Goal: Navigation & Orientation: Find specific page/section

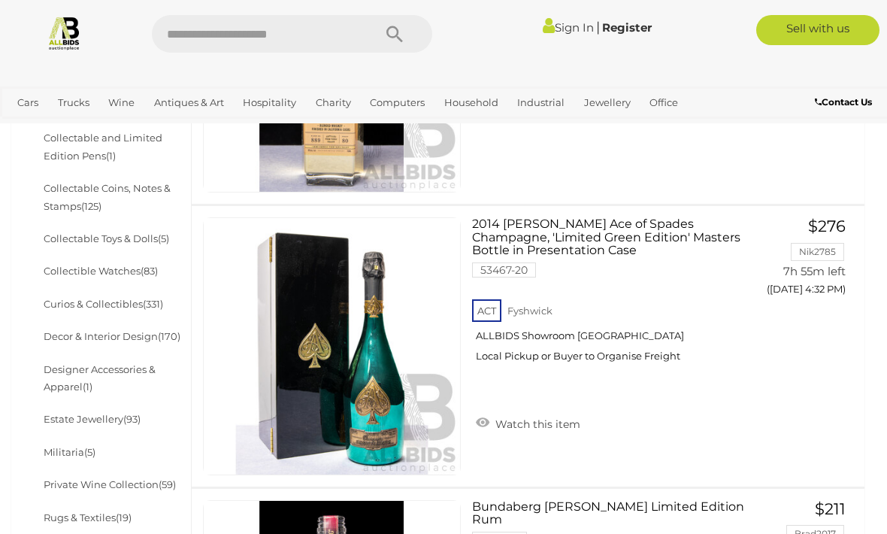
scroll to position [601, 0]
click at [157, 331] on link "Decor & Interior Design (170)" at bounding box center [112, 337] width 137 height 12
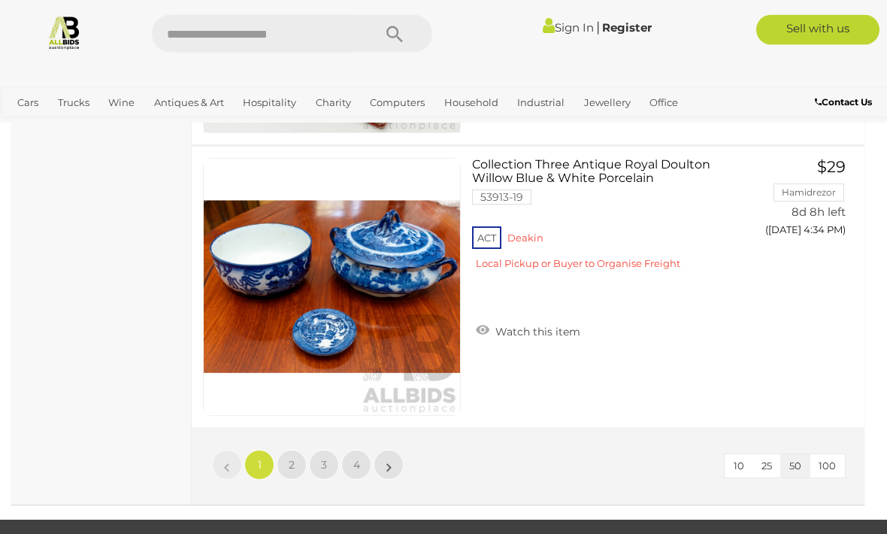
scroll to position [13960, 0]
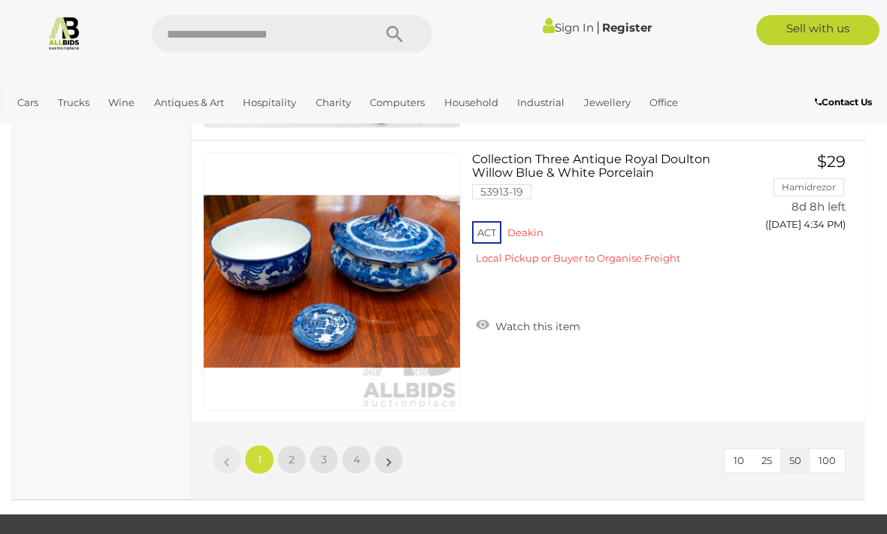
click at [289, 459] on span "2" at bounding box center [292, 460] width 6 height 14
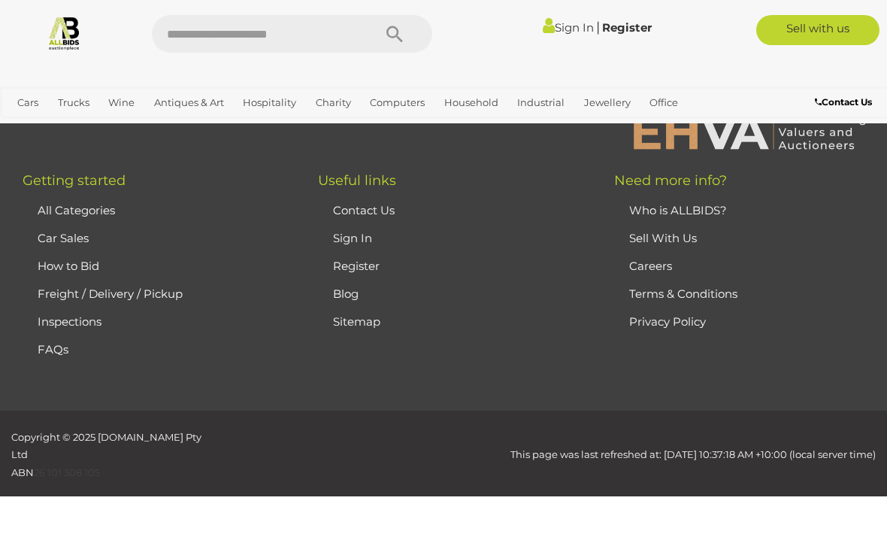
scroll to position [99, 0]
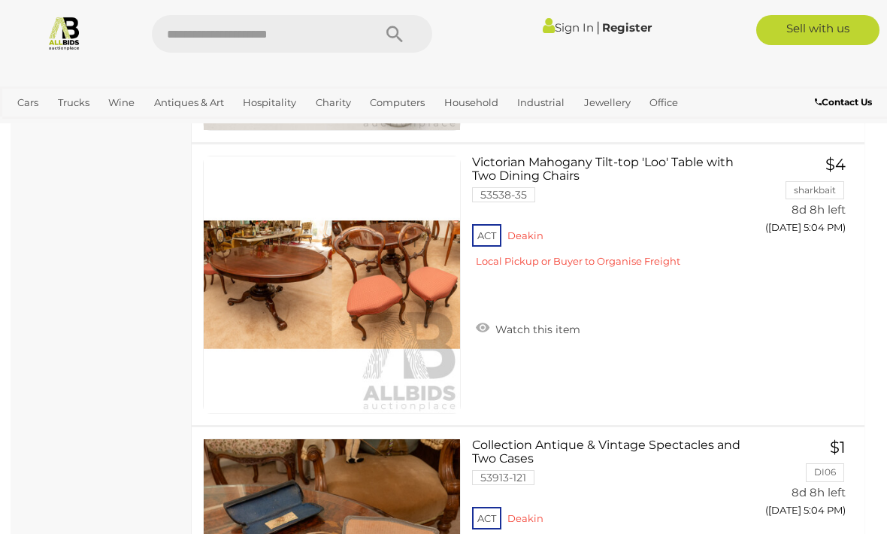
scroll to position [5483, 0]
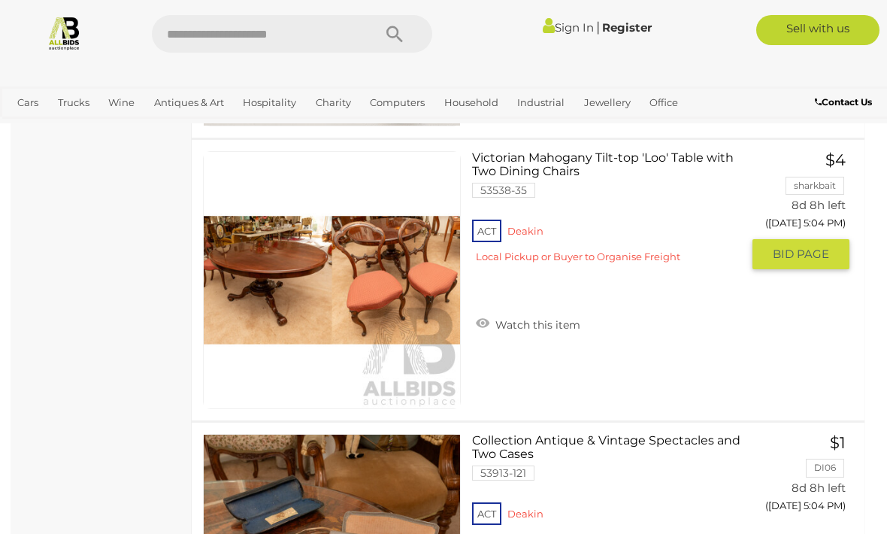
click at [280, 289] on img at bounding box center [332, 280] width 256 height 256
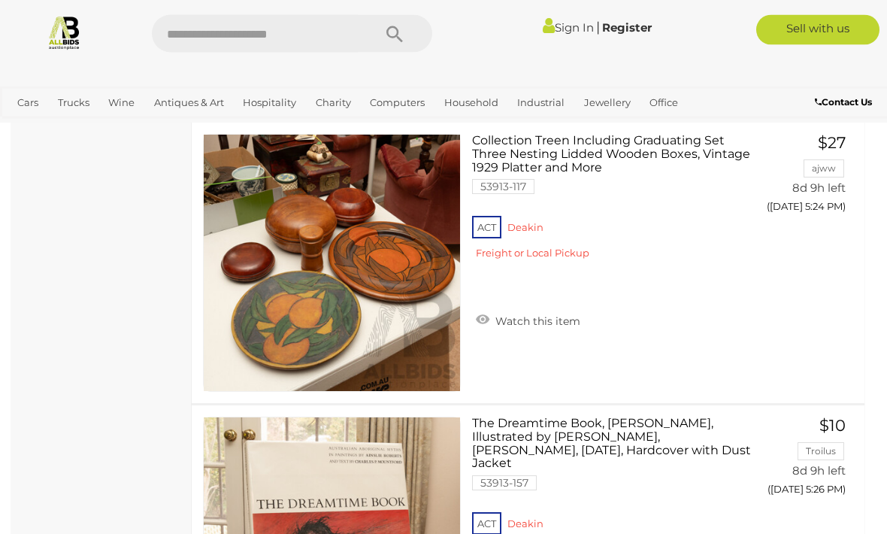
scroll to position [10296, 0]
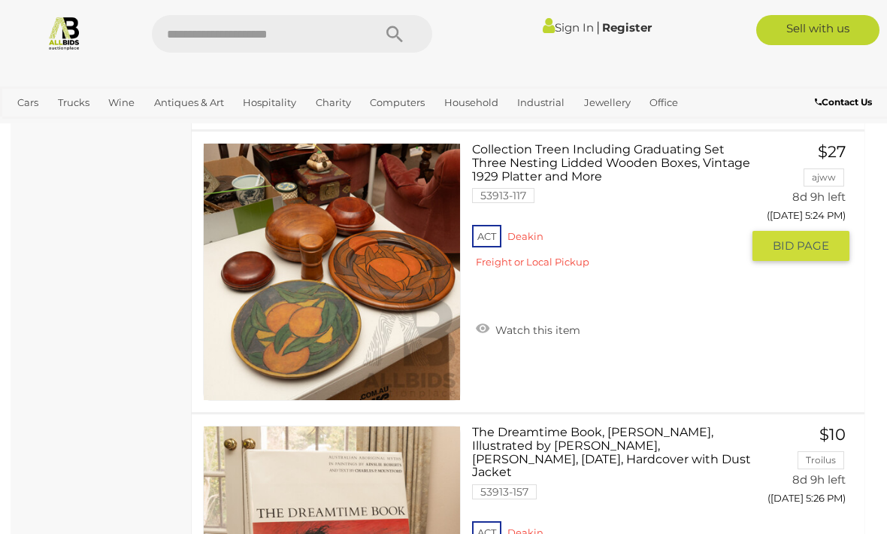
click at [348, 280] on img at bounding box center [332, 272] width 256 height 256
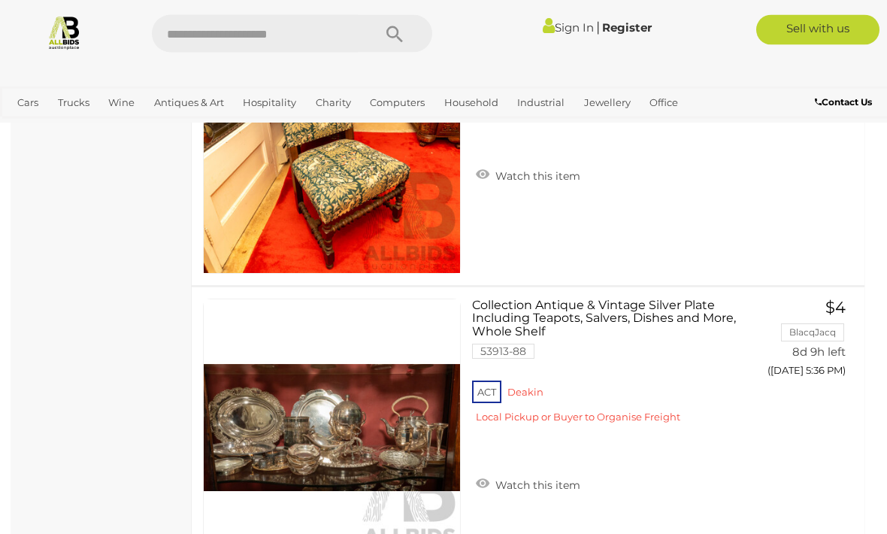
scroll to position [12119, 0]
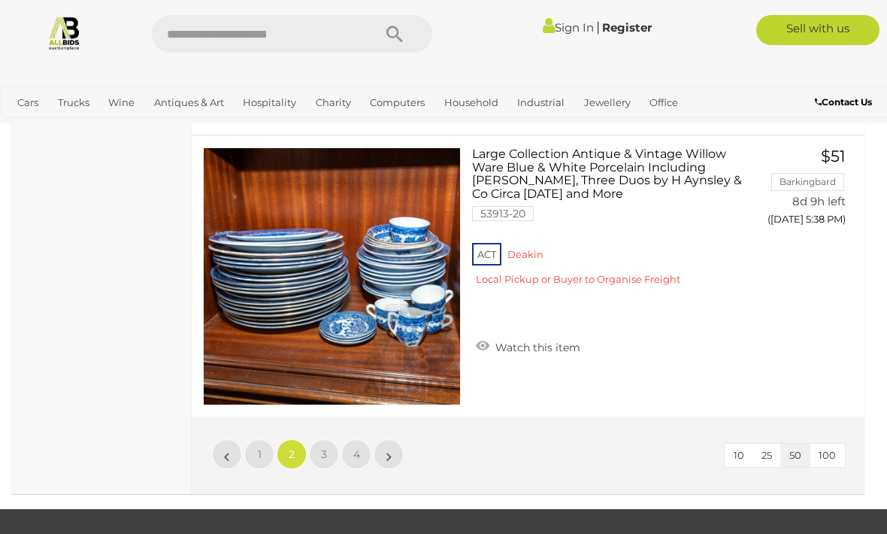
click at [323, 454] on span "3" at bounding box center [324, 454] width 6 height 14
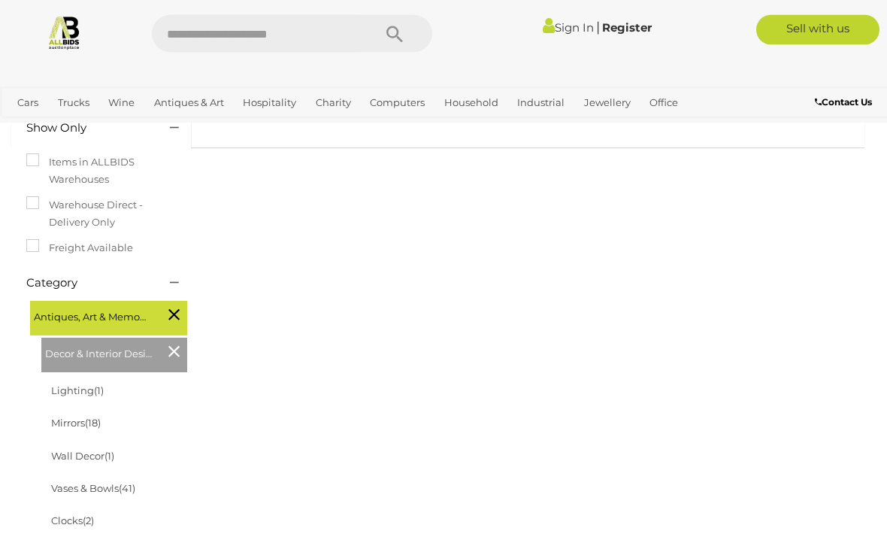
scroll to position [262, 0]
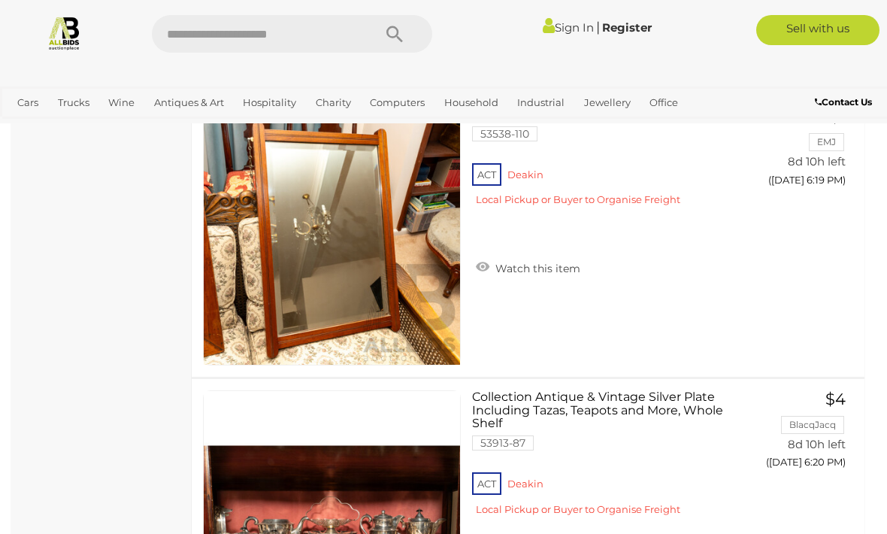
scroll to position [13753, 0]
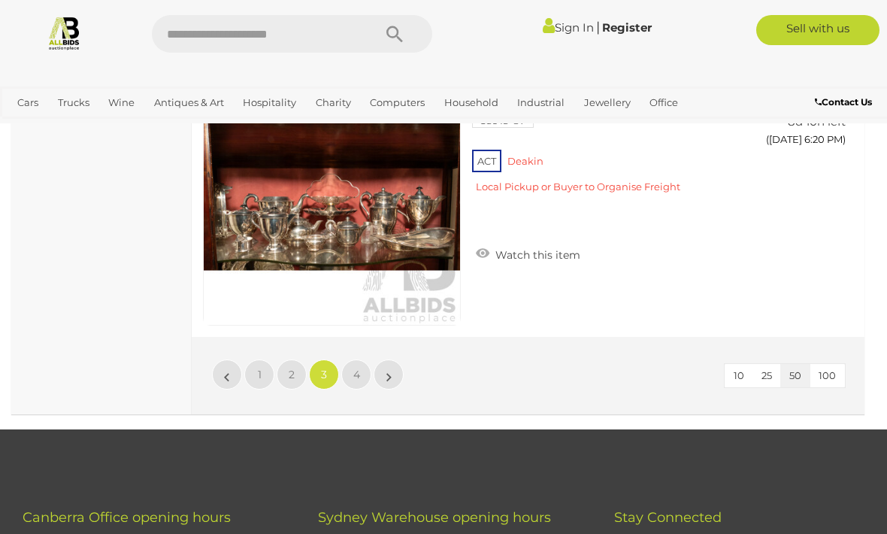
click at [358, 368] on span "4" at bounding box center [356, 375] width 7 height 14
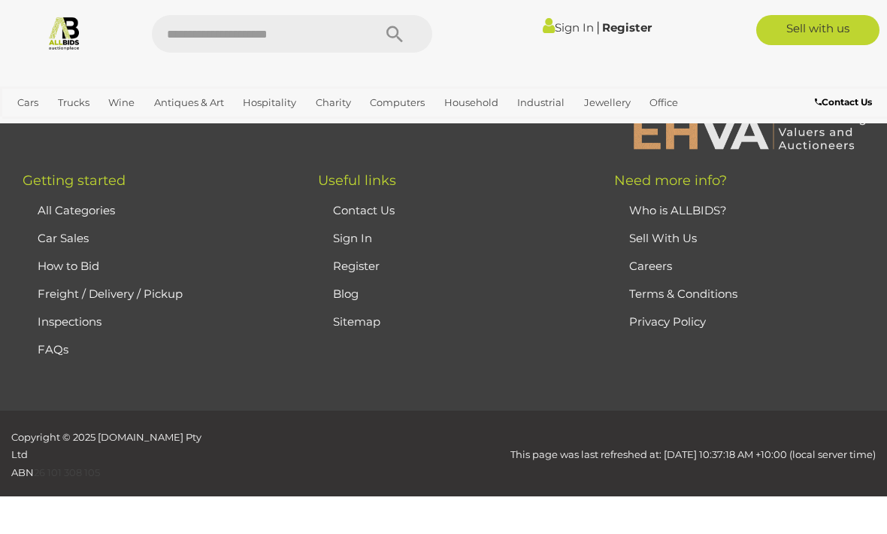
scroll to position [99, 0]
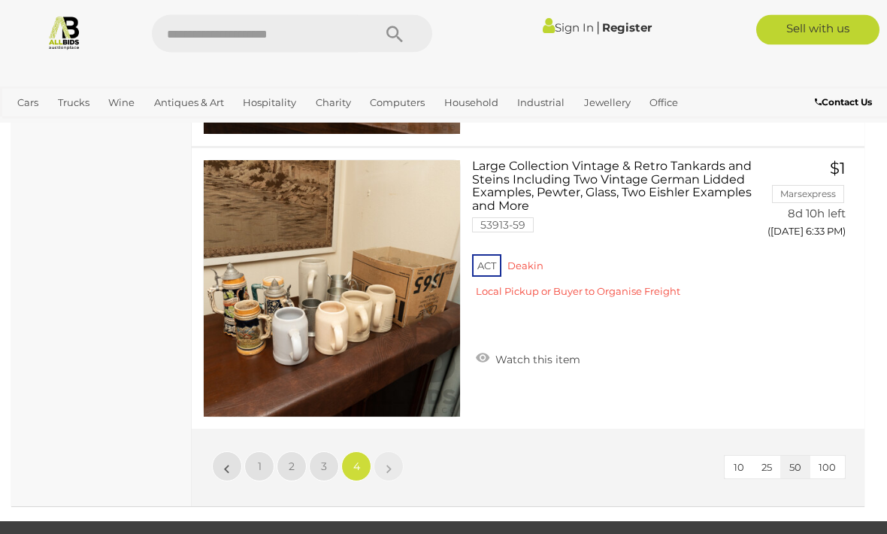
scroll to position [2647, 0]
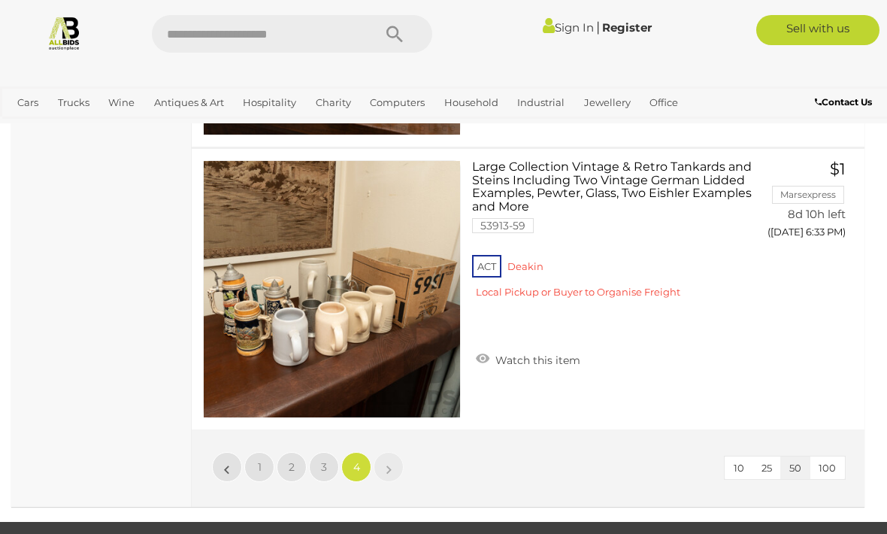
click at [392, 466] on link "»" at bounding box center [389, 467] width 30 height 30
click at [385, 461] on link "»" at bounding box center [389, 467] width 30 height 30
click at [392, 461] on link "»" at bounding box center [389, 467] width 30 height 30
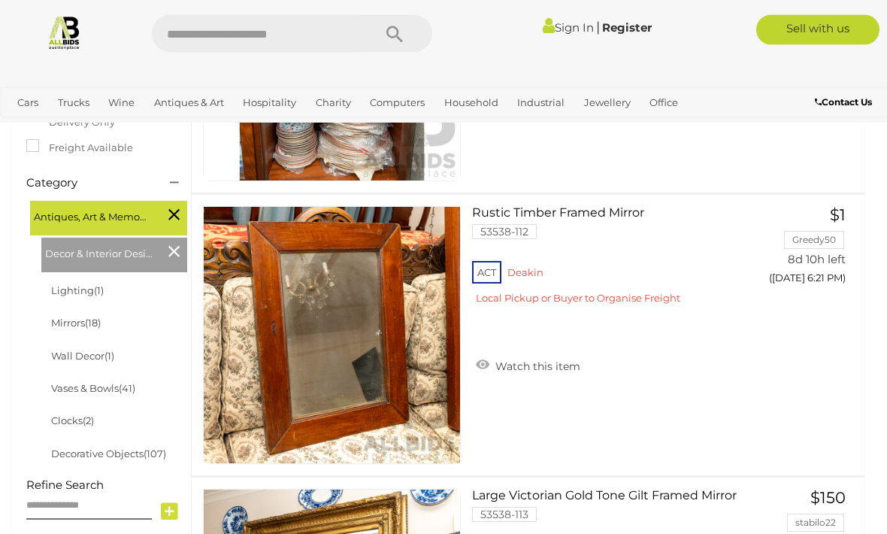
scroll to position [341, 0]
click at [174, 212] on icon at bounding box center [173, 215] width 11 height 20
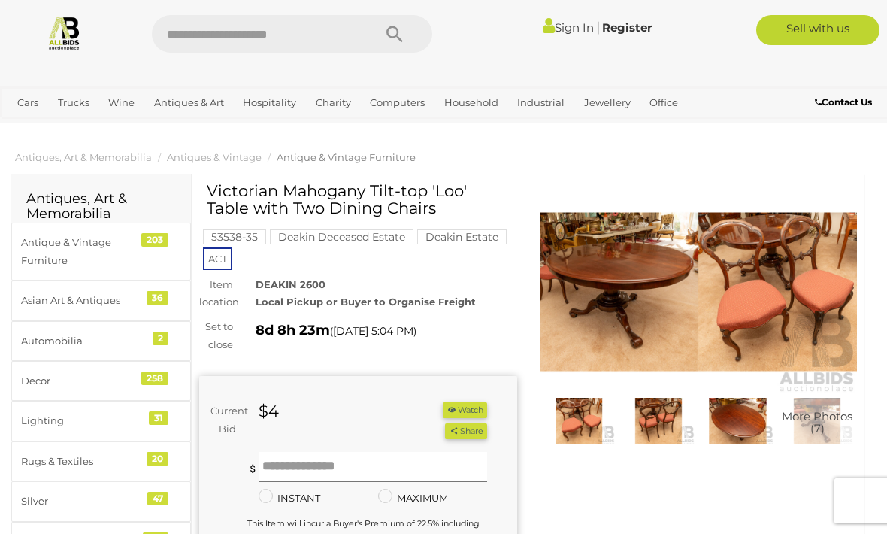
click at [589, 305] on img at bounding box center [699, 291] width 318 height 205
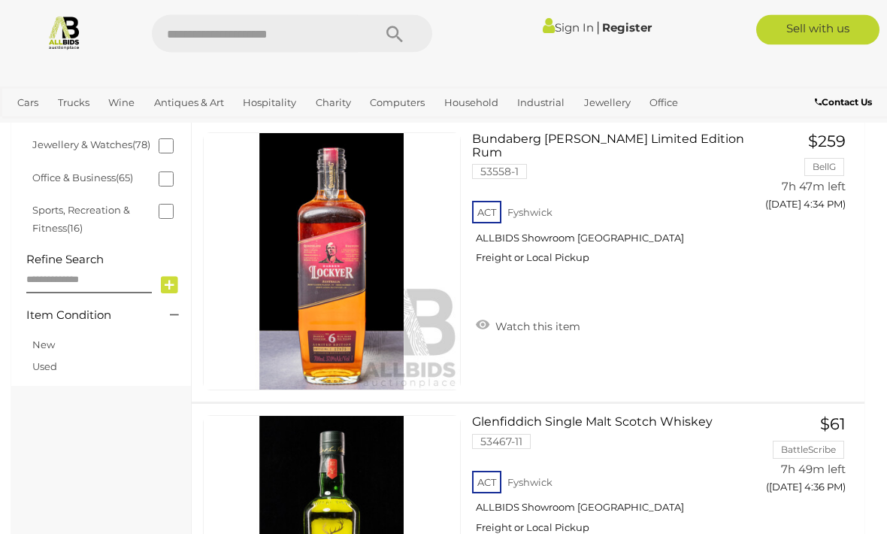
scroll to position [673, 0]
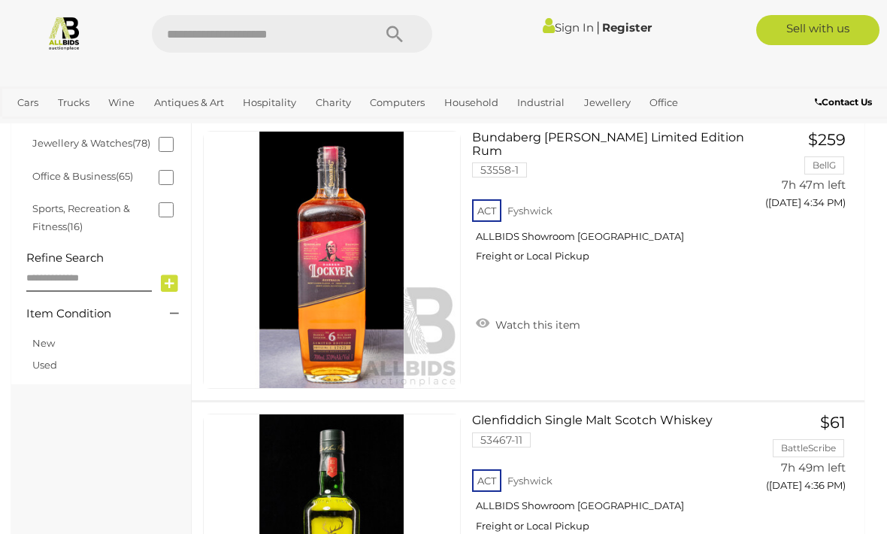
click at [114, 170] on link "Office & Business (65)" at bounding box center [82, 176] width 101 height 12
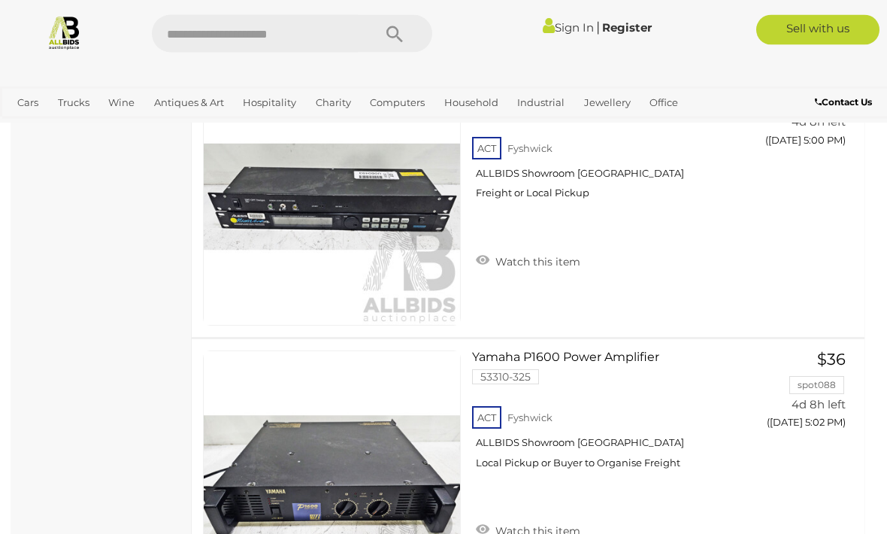
scroll to position [8830, 0]
click at [0, 0] on link "Household Furniture" at bounding box center [0, 0] width 0 height 0
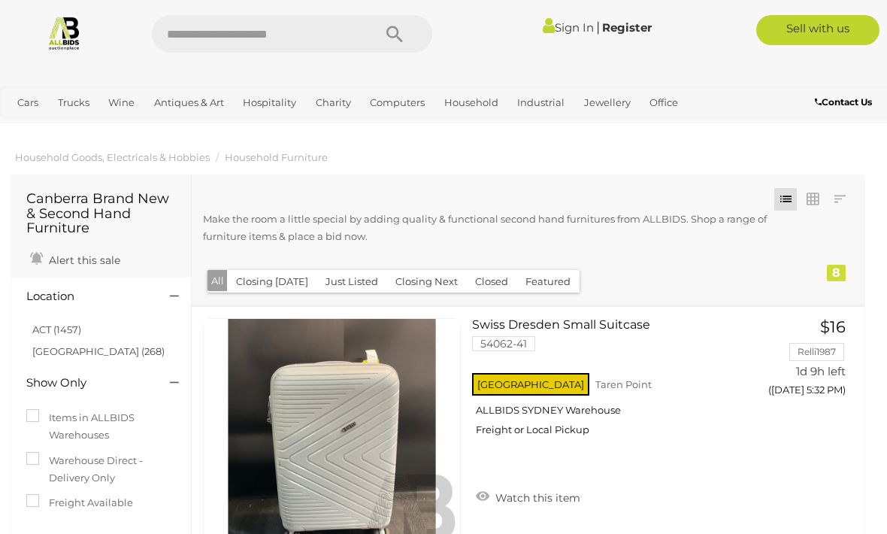
click at [46, 326] on link "ACT (1457)" at bounding box center [56, 329] width 49 height 12
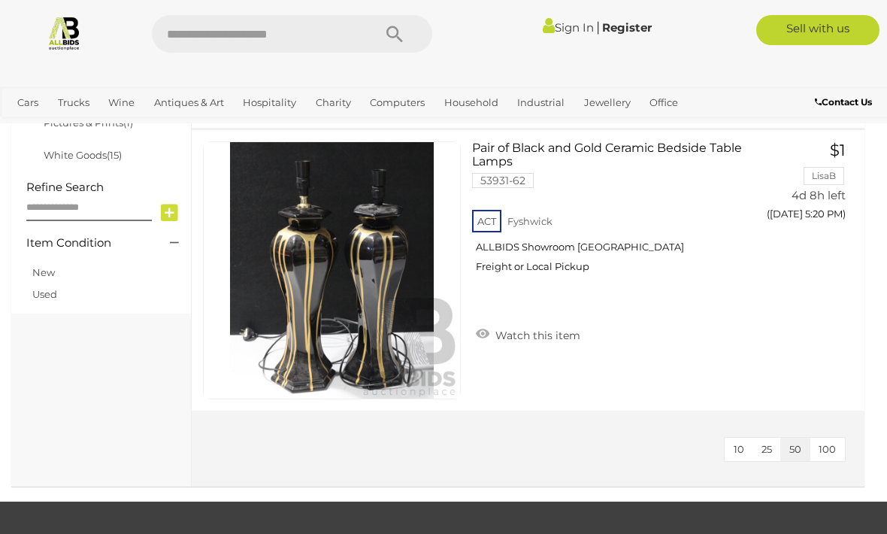
scroll to position [1026, 0]
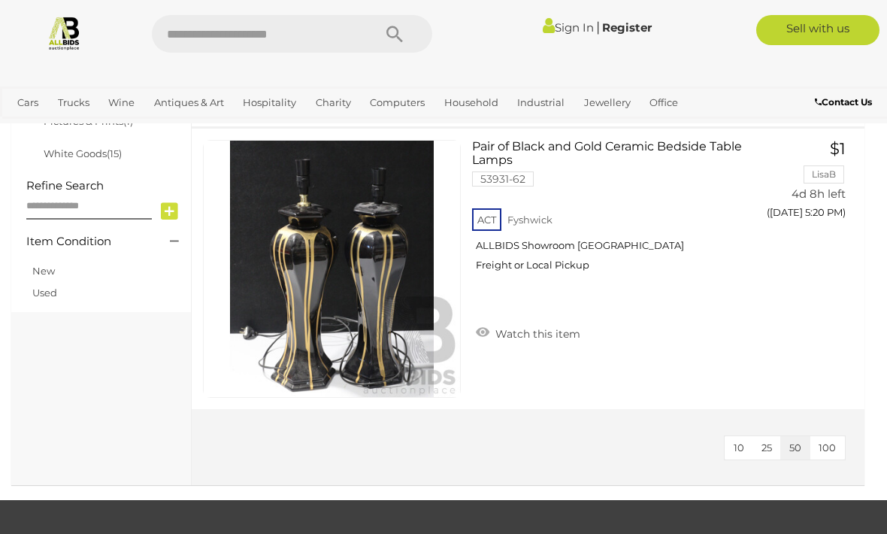
click at [772, 447] on span "25" at bounding box center [767, 447] width 11 height 12
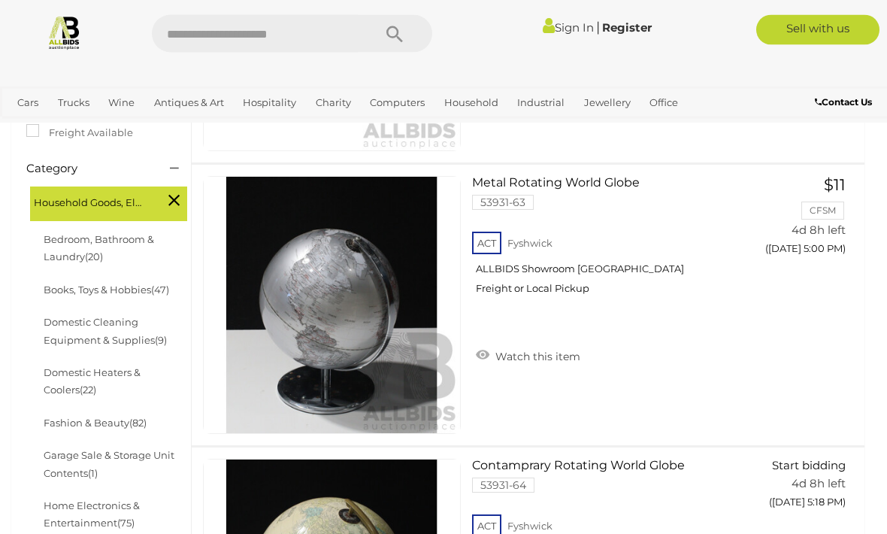
scroll to position [426, 0]
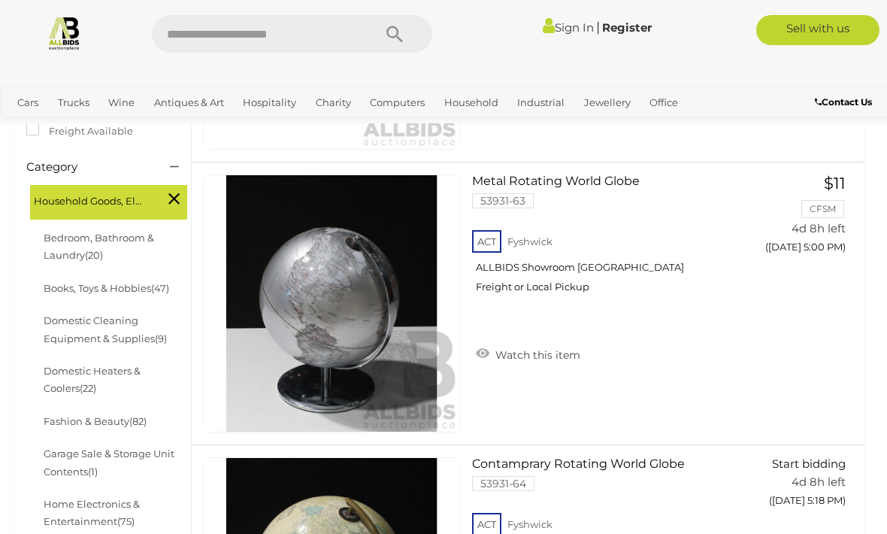
click at [107, 222] on li "Bedroom, Bathroom & Laundry (20)" at bounding box center [114, 247] width 146 height 50
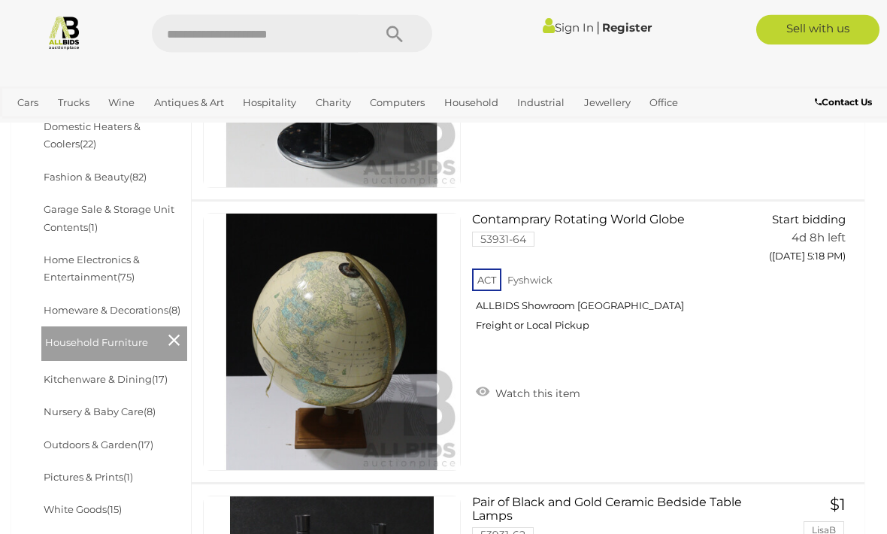
scroll to position [670, 0]
click at [70, 373] on link "Kitchenware & Dining (17)" at bounding box center [106, 379] width 124 height 12
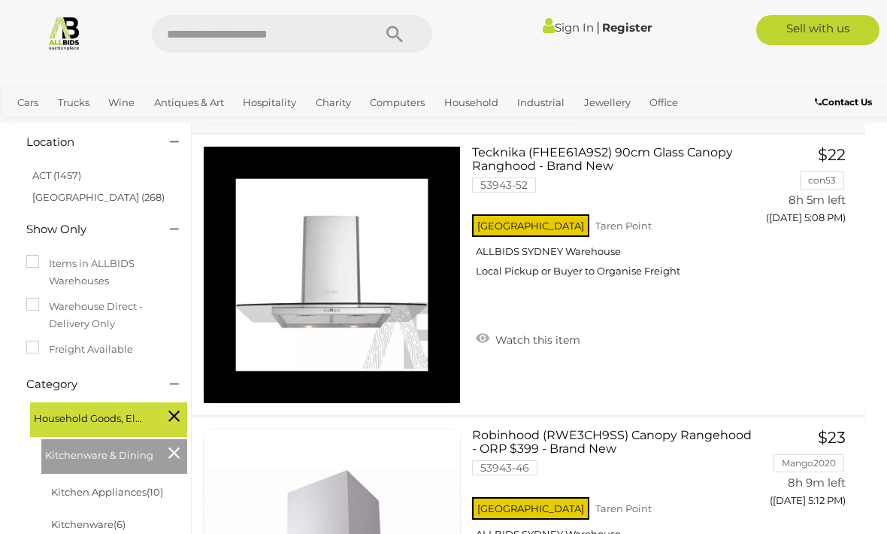
scroll to position [138, 0]
